Goal: Task Accomplishment & Management: Use online tool/utility

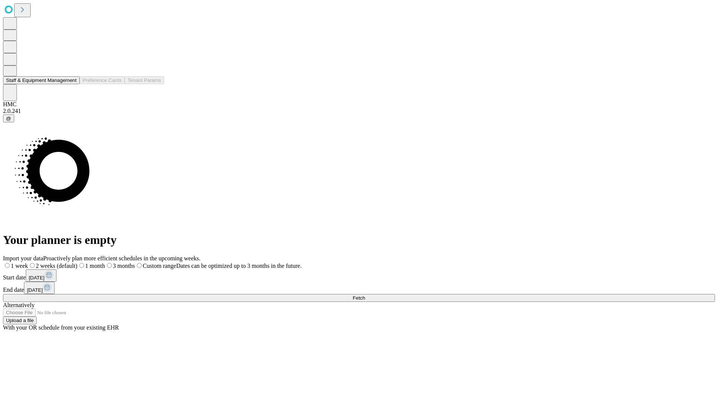
click at [70, 84] on button "Staff & Equipment Management" at bounding box center [41, 80] width 77 height 8
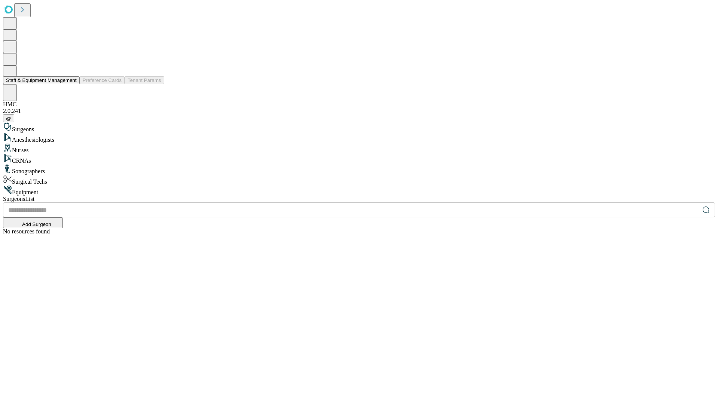
click at [71, 84] on button "Staff & Equipment Management" at bounding box center [41, 80] width 77 height 8
